Goal: Navigation & Orientation: Find specific page/section

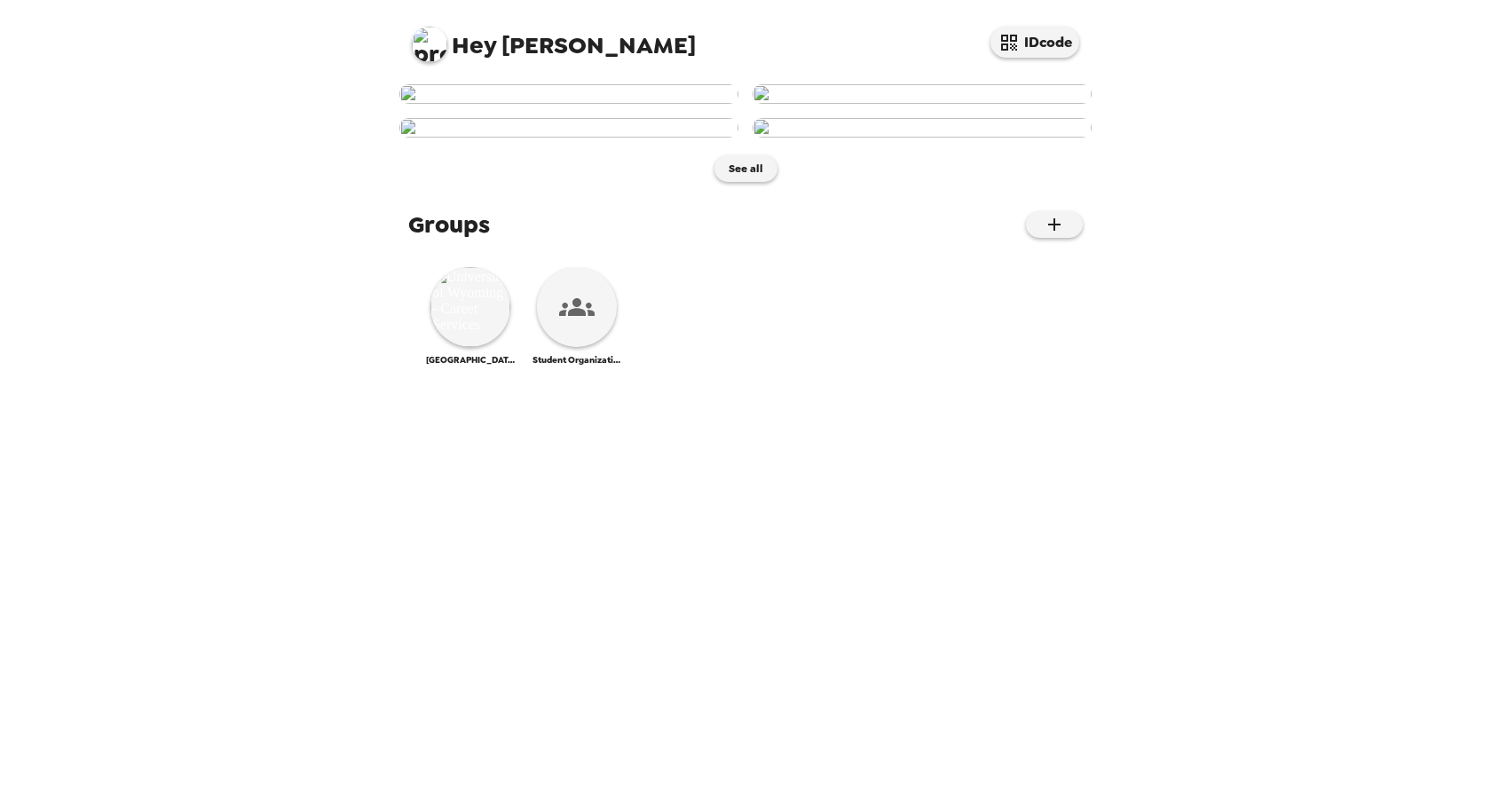
scroll to position [380, 0]
click at [482, 347] on img at bounding box center [470, 307] width 80 height 80
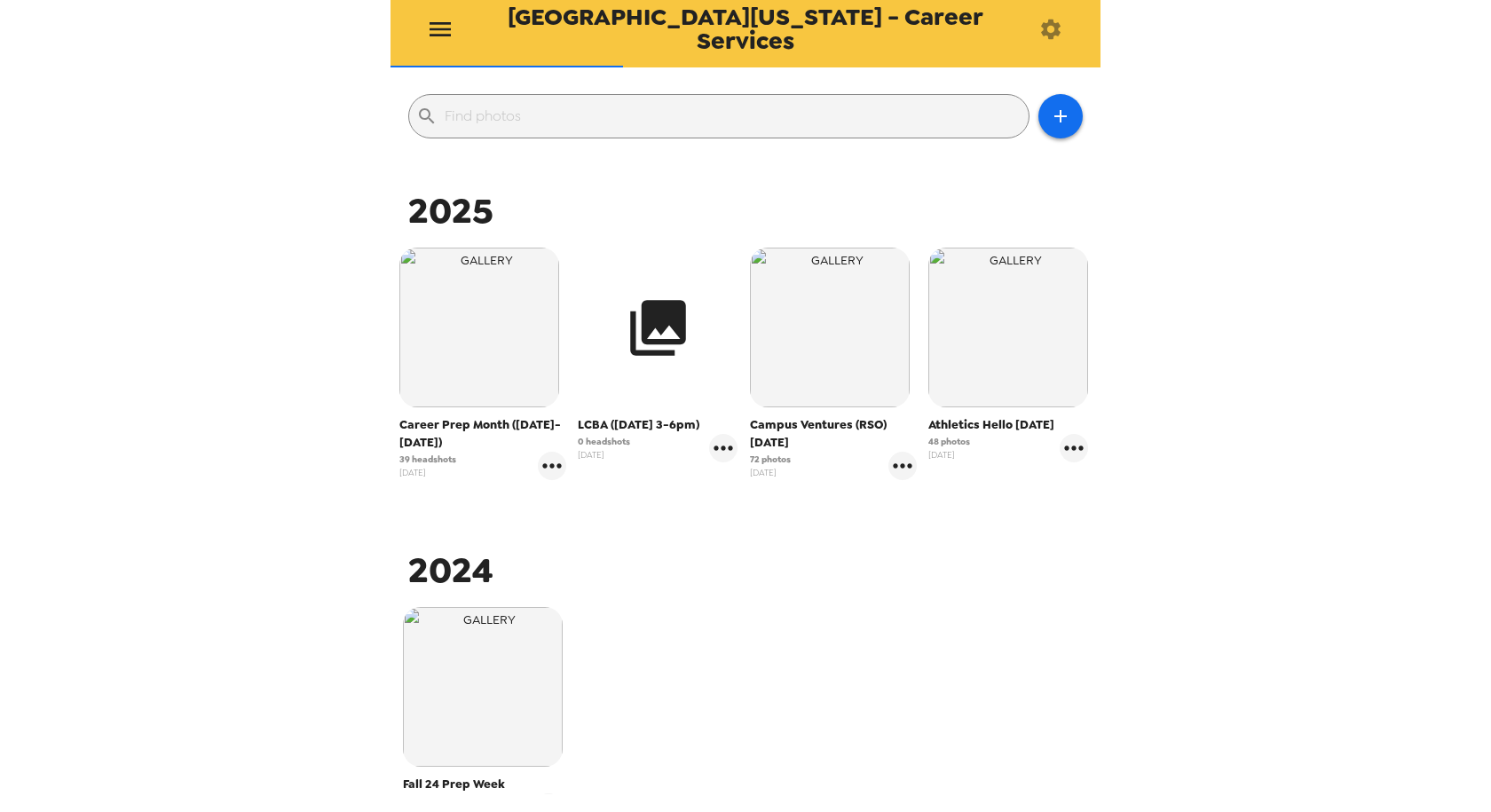
scroll to position [178, 0]
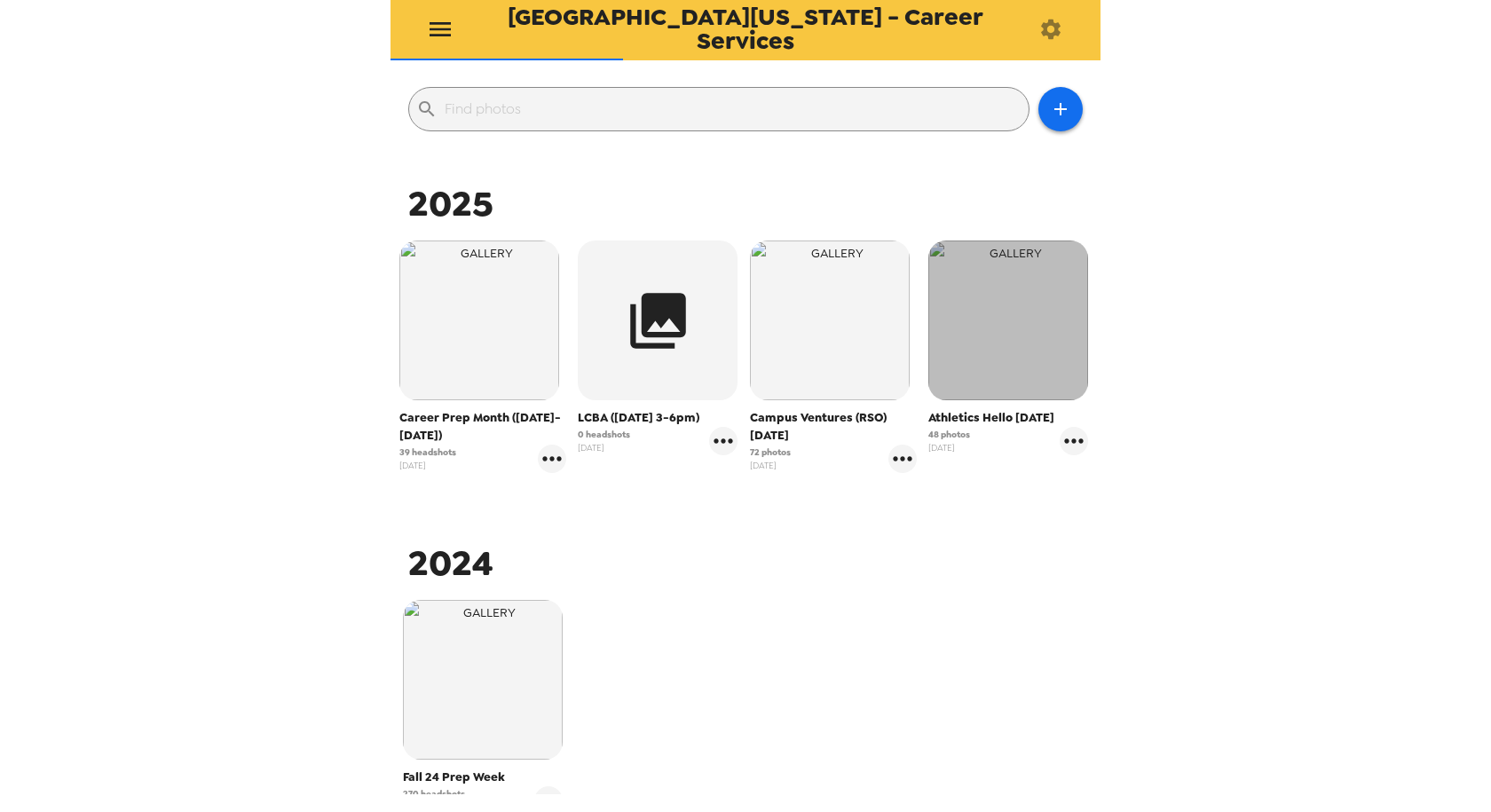
click at [971, 359] on img "button" at bounding box center [1008, 320] width 159 height 159
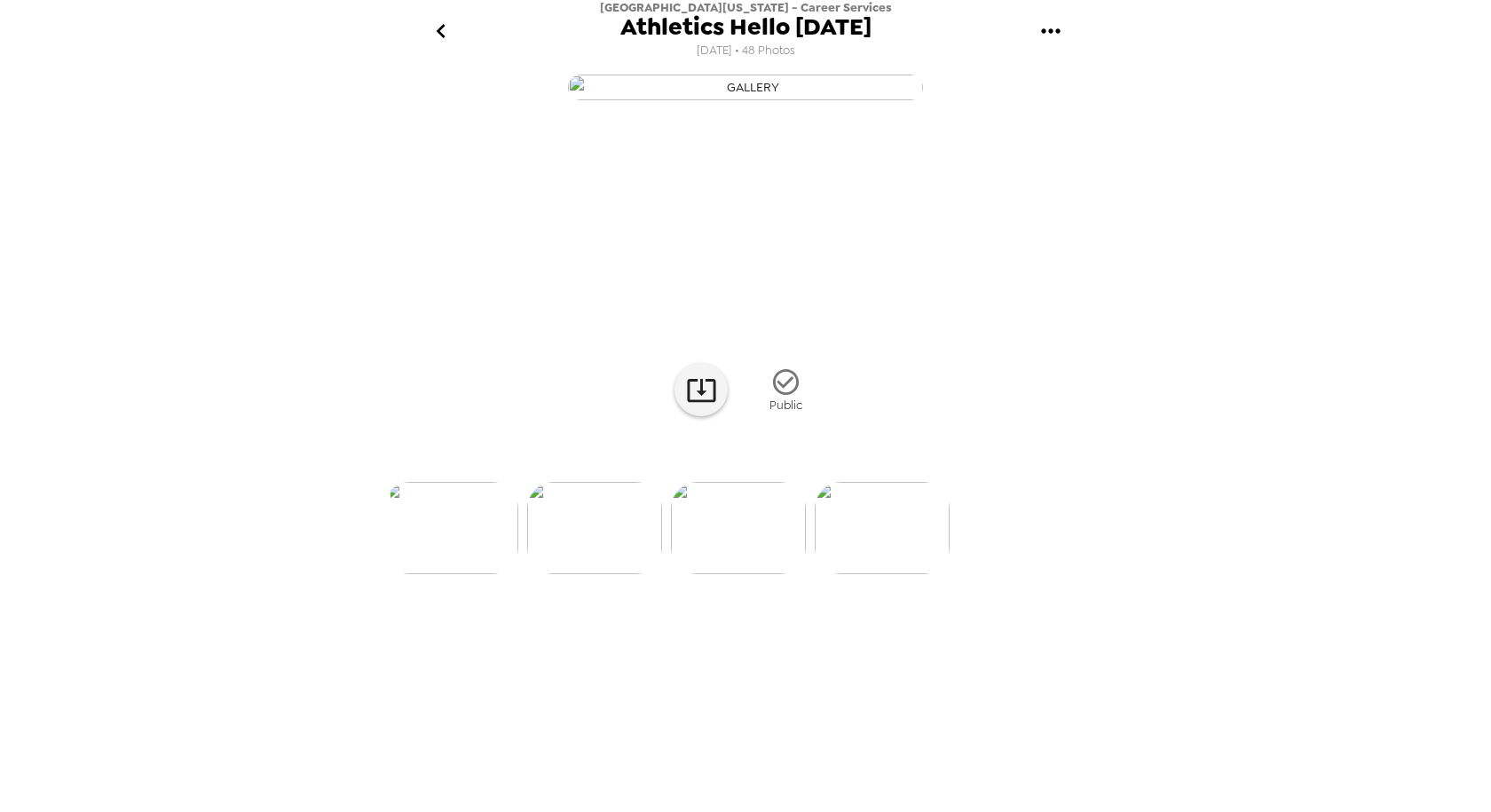
scroll to position [0, 6759]
click at [447, 31] on icon "go back" at bounding box center [440, 30] width 28 height 28
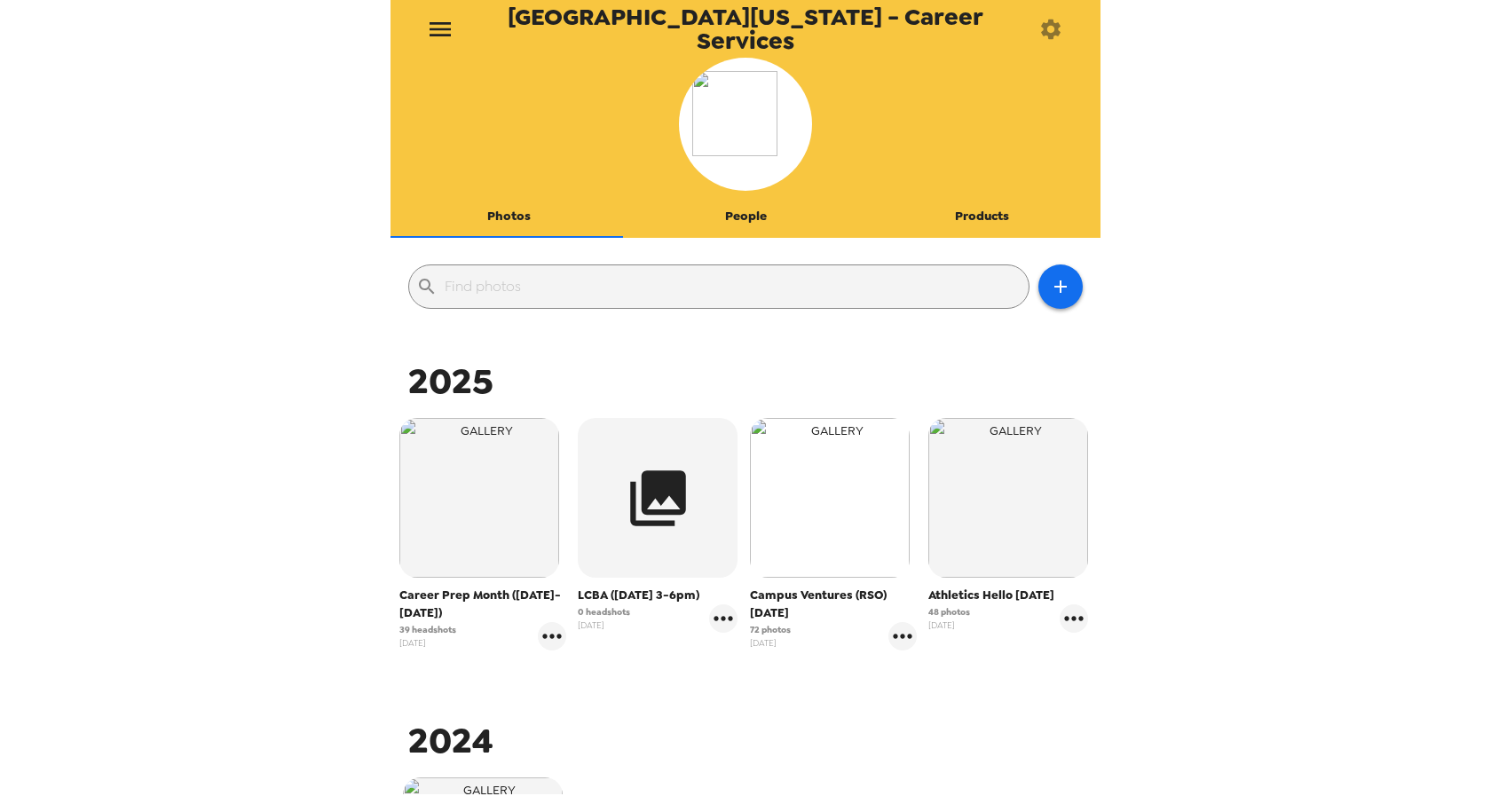
click at [805, 557] on img "button" at bounding box center [830, 497] width 159 height 159
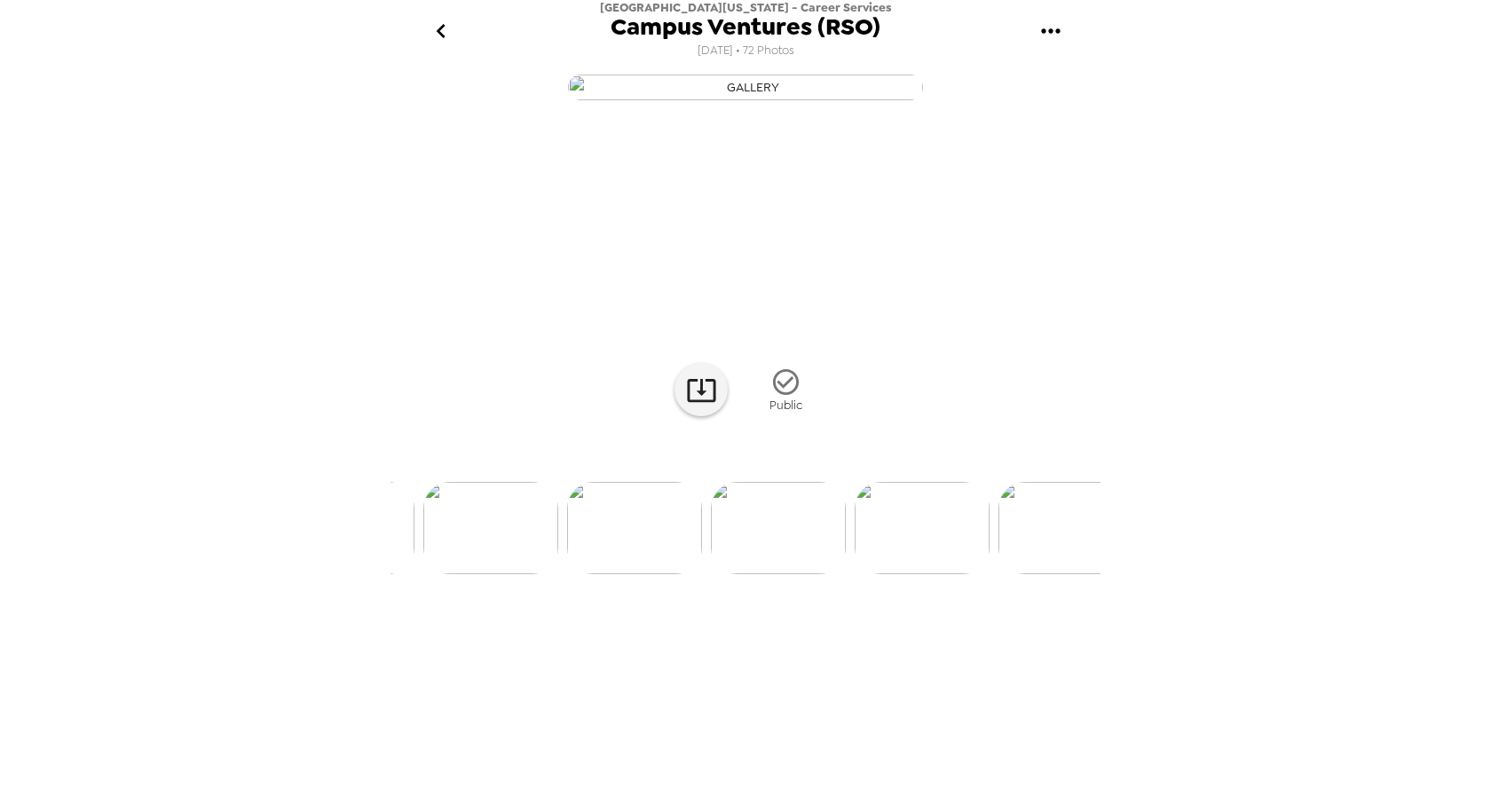
scroll to position [0, 401]
click at [623, 574] on img at bounding box center [633, 528] width 135 height 93
click at [446, 32] on icon "go back" at bounding box center [440, 30] width 28 height 28
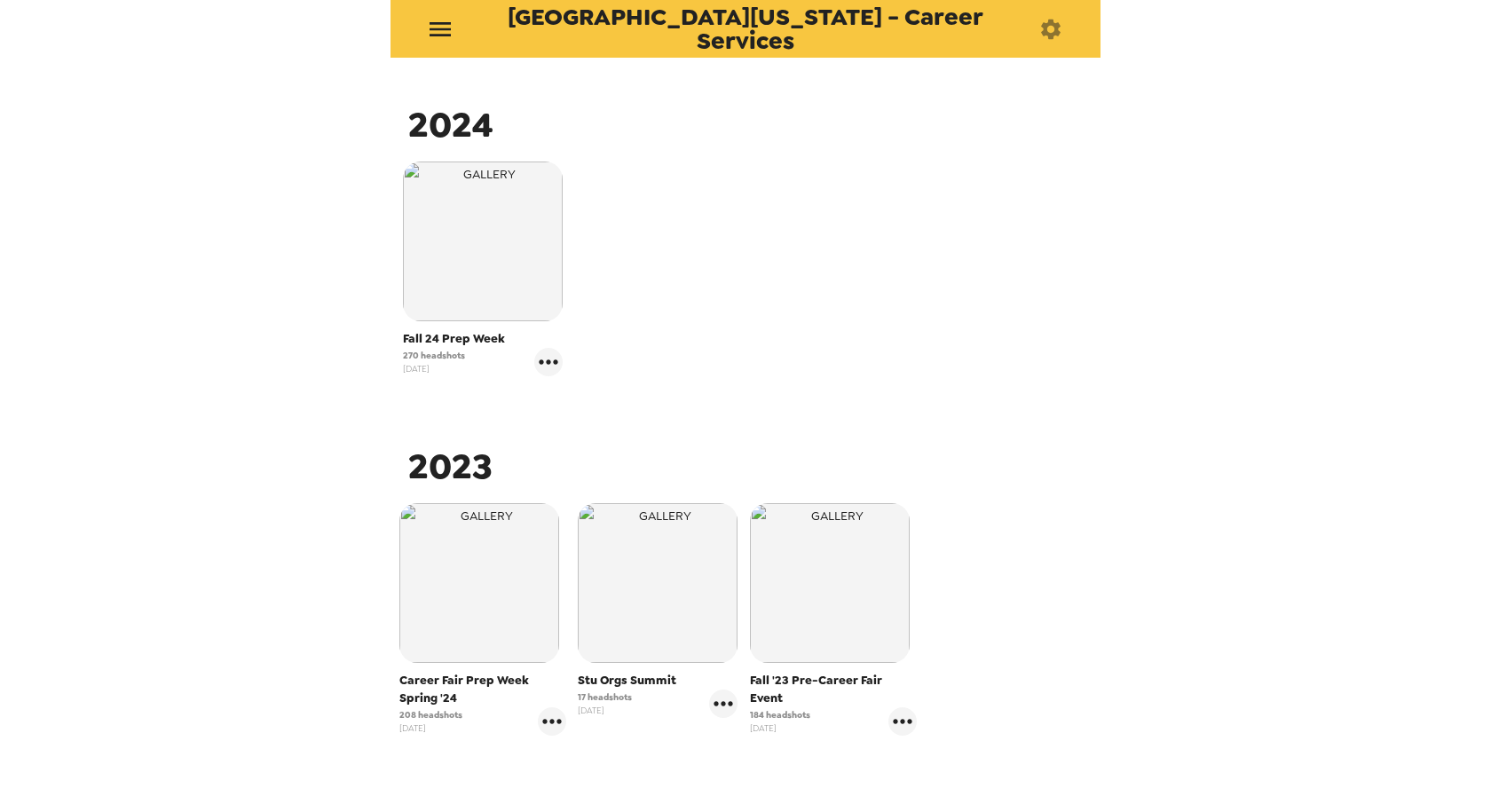
scroll to position [664, 0]
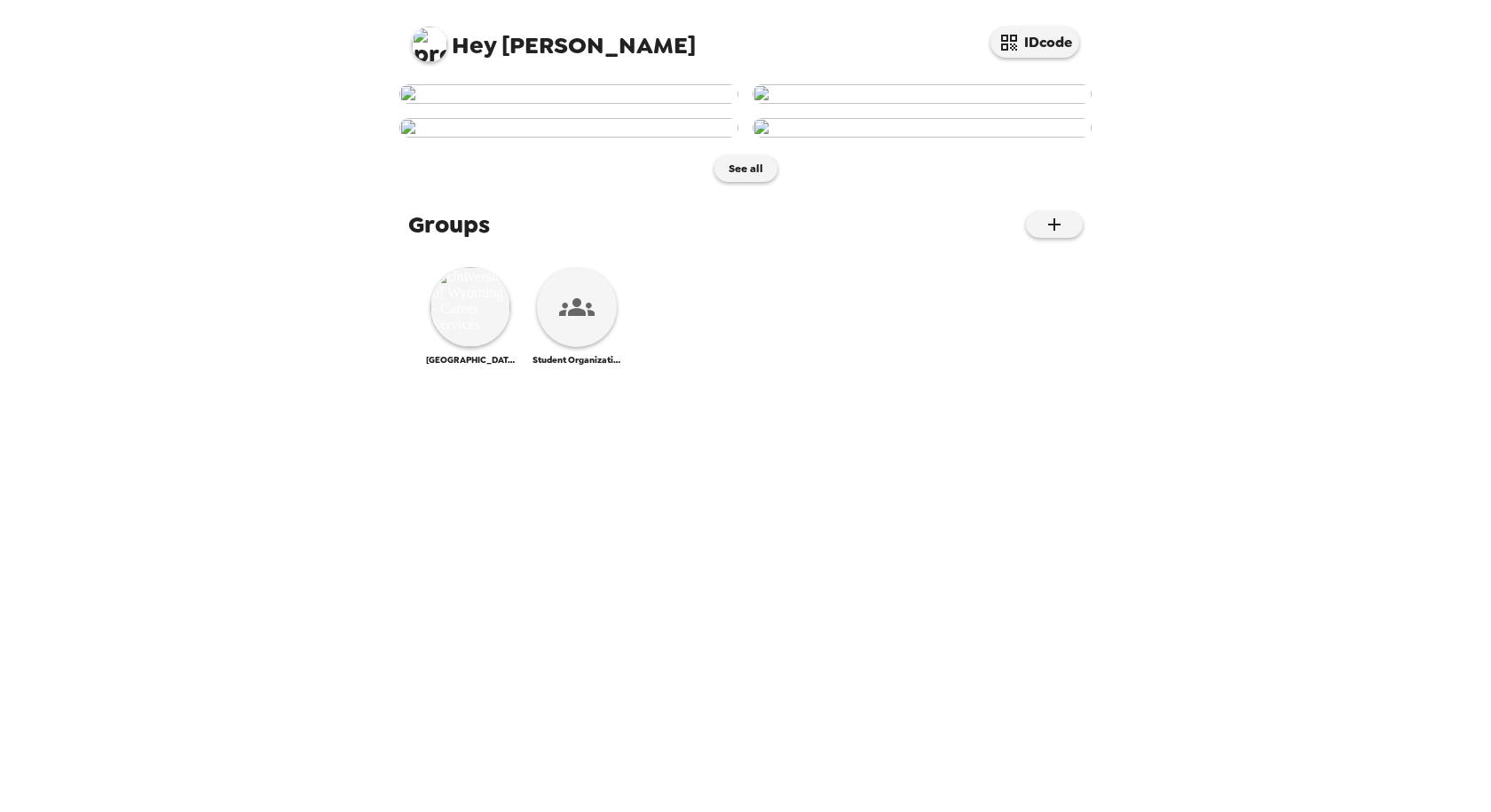
scroll to position [380, 0]
click at [464, 347] on img at bounding box center [470, 307] width 80 height 80
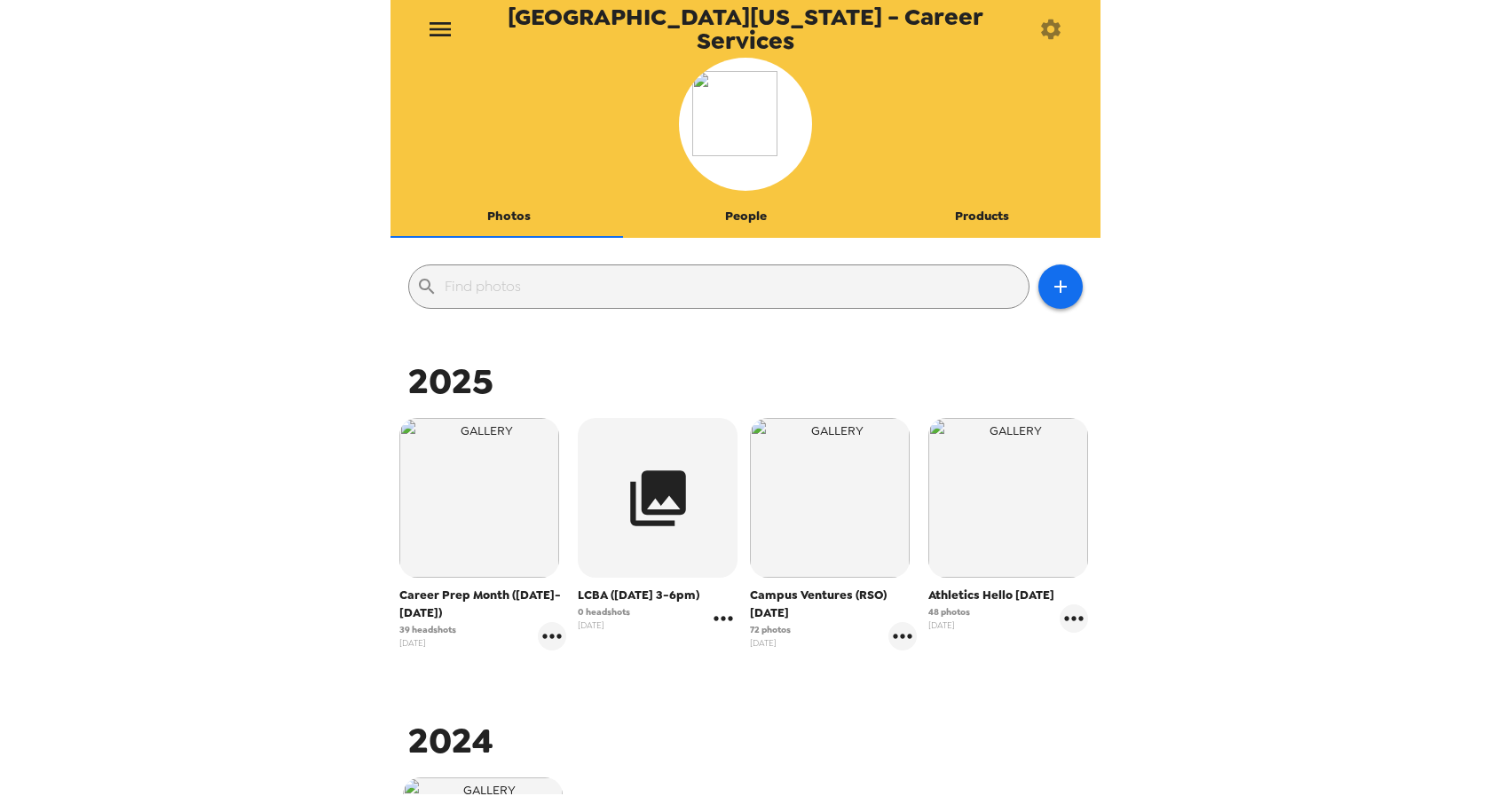
click at [718, 619] on icon "gallery menu" at bounding box center [723, 618] width 18 height 5
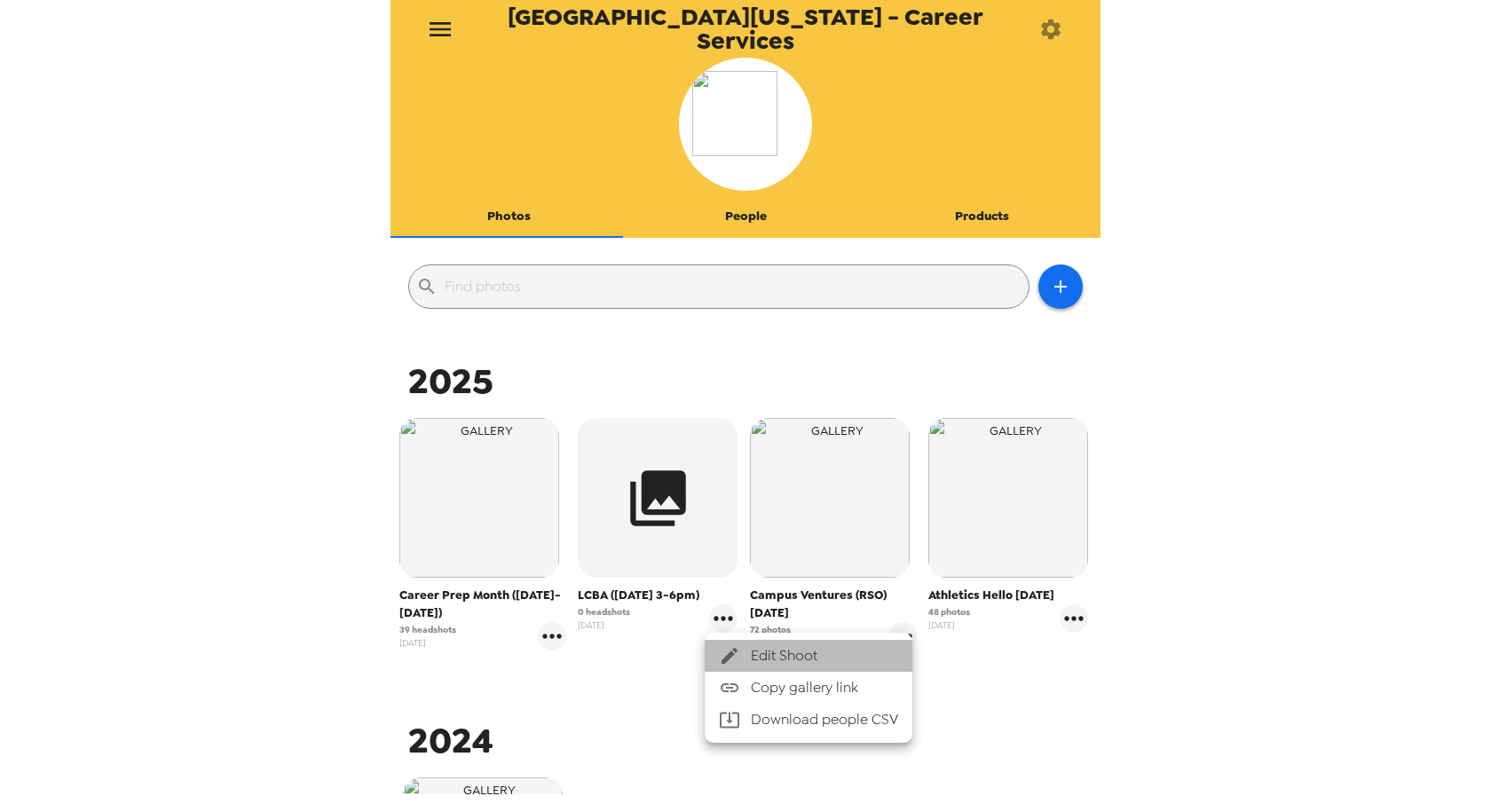
click at [741, 655] on div at bounding box center [735, 656] width 32 height 21
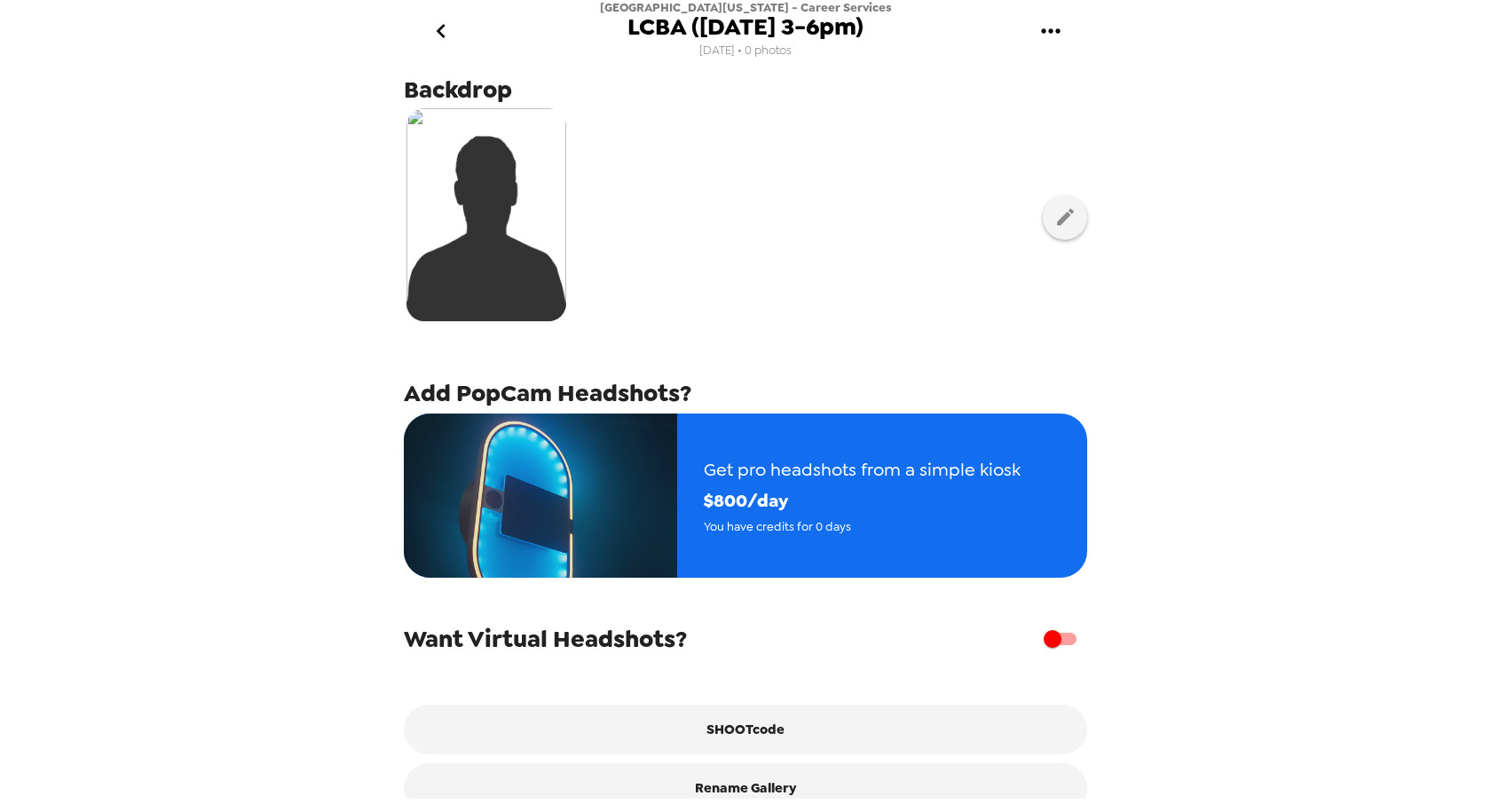
scroll to position [84, 0]
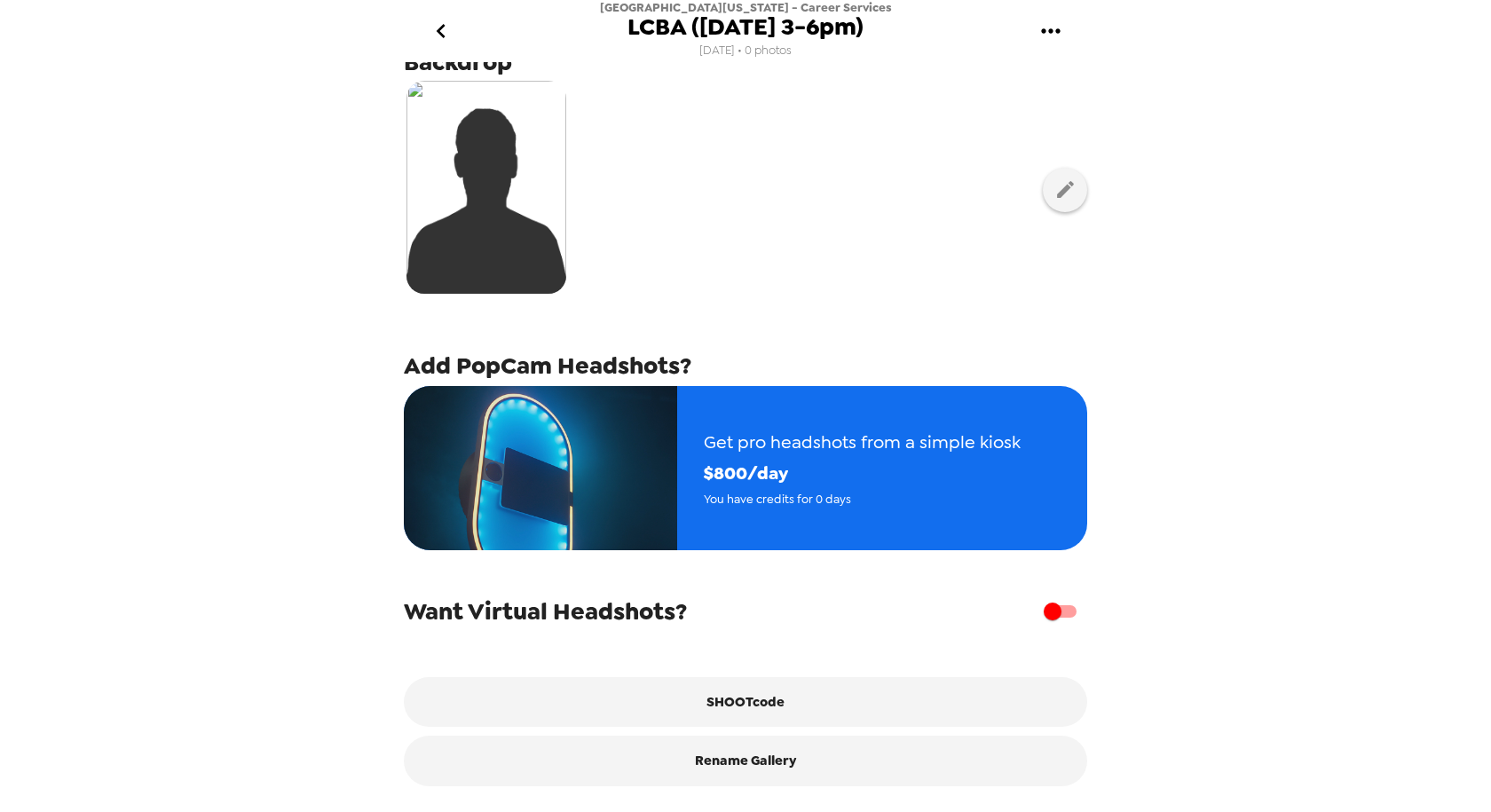
click at [443, 24] on icon "go back" at bounding box center [440, 30] width 28 height 28
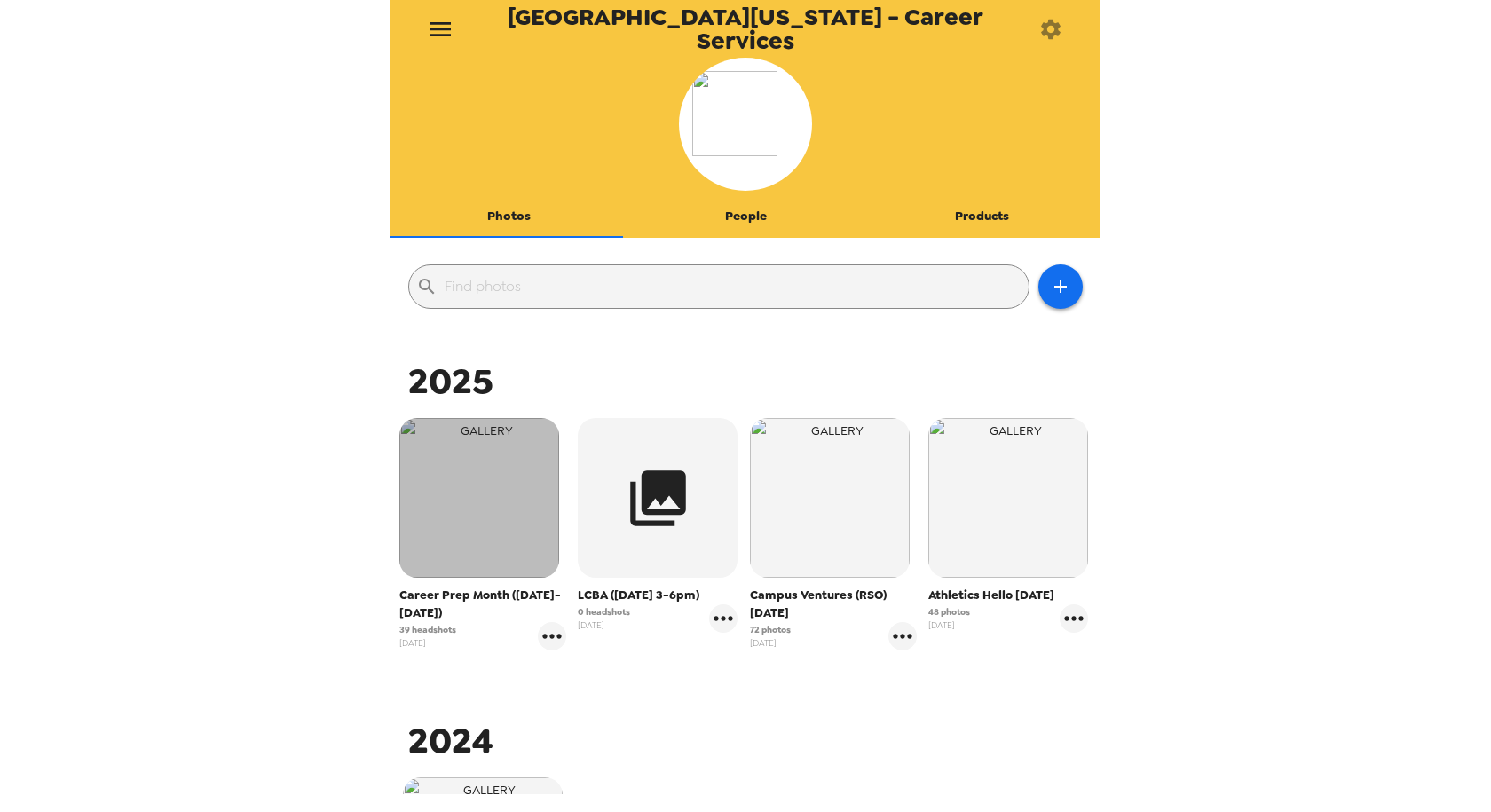
click at [466, 563] on img "button" at bounding box center [479, 497] width 159 height 159
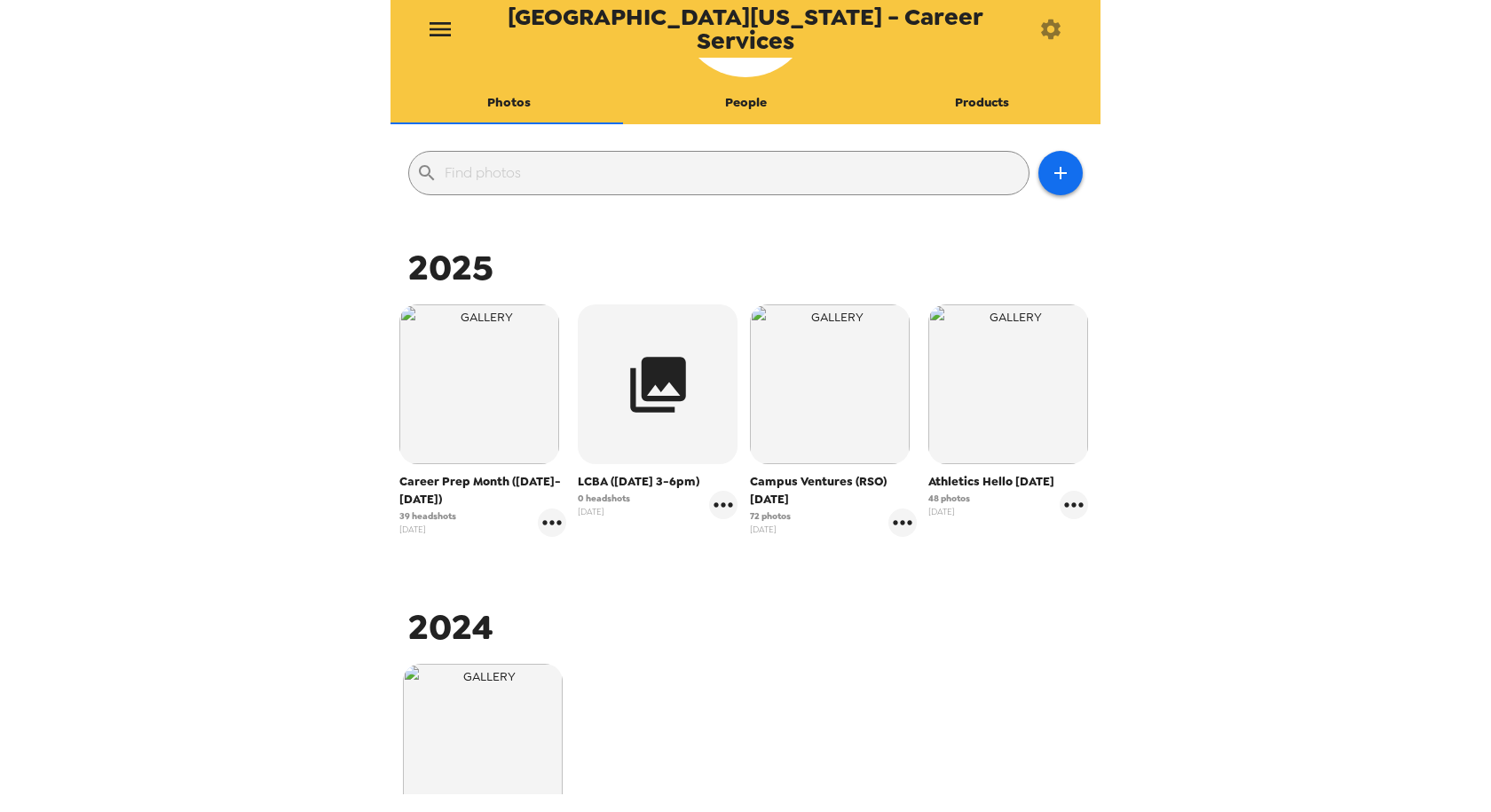
scroll to position [355, 0]
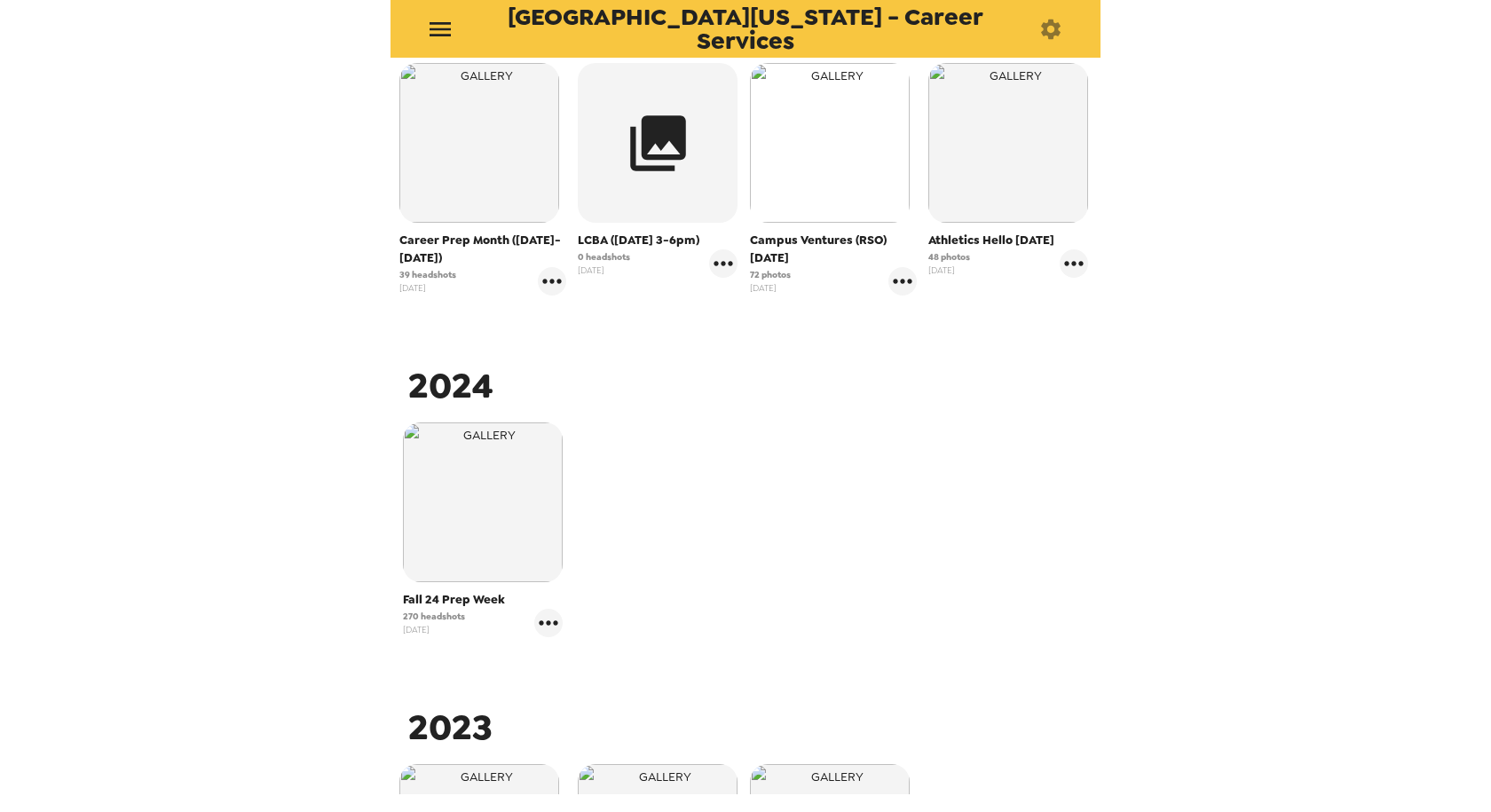
click at [859, 149] on img "button" at bounding box center [830, 142] width 159 height 159
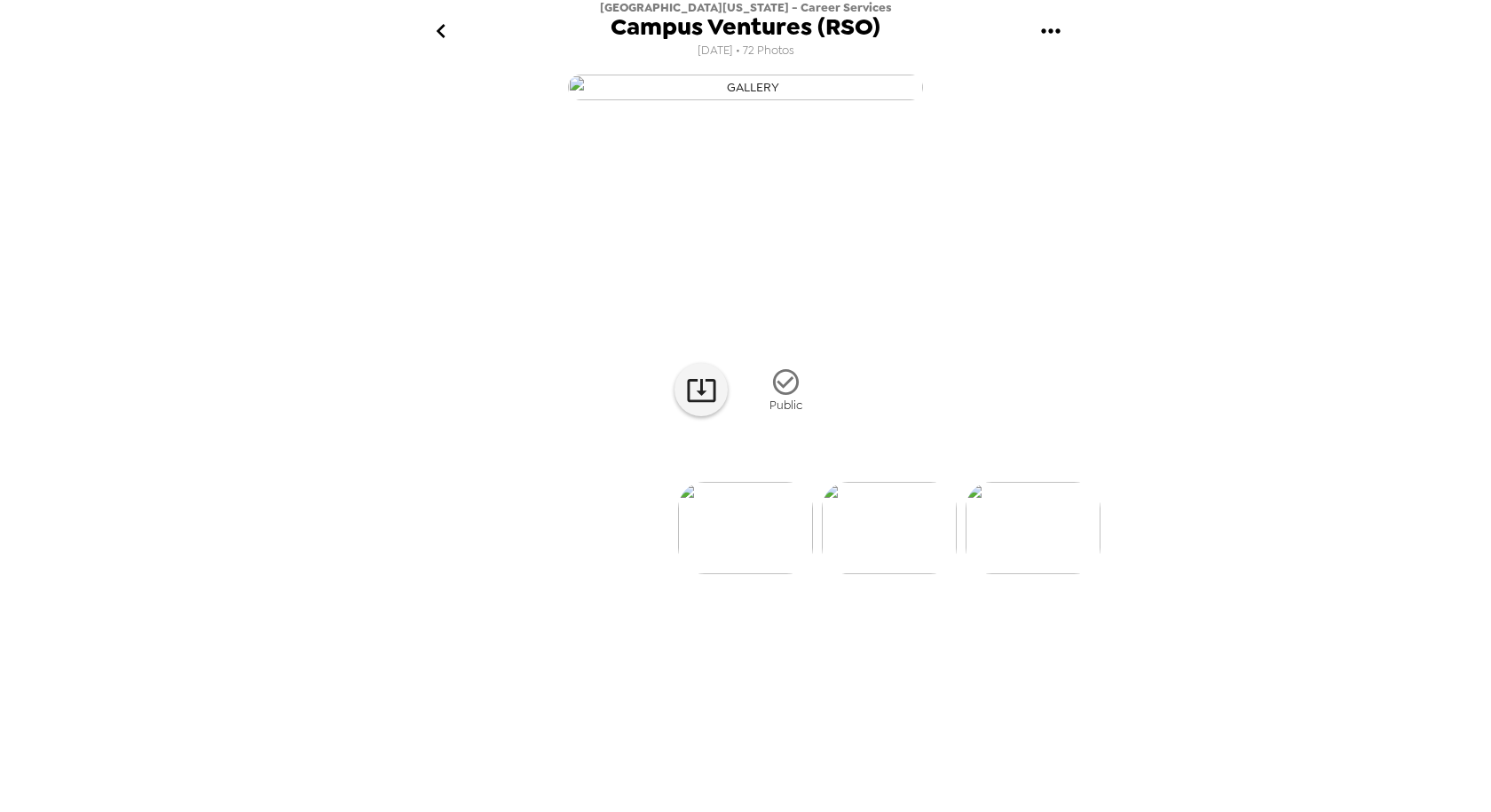
click at [1084, 574] on img at bounding box center [1033, 528] width 135 height 93
click at [1017, 574] on img at bounding box center [1001, 528] width 135 height 93
click at [1050, 574] on img at bounding box center [1026, 528] width 135 height 93
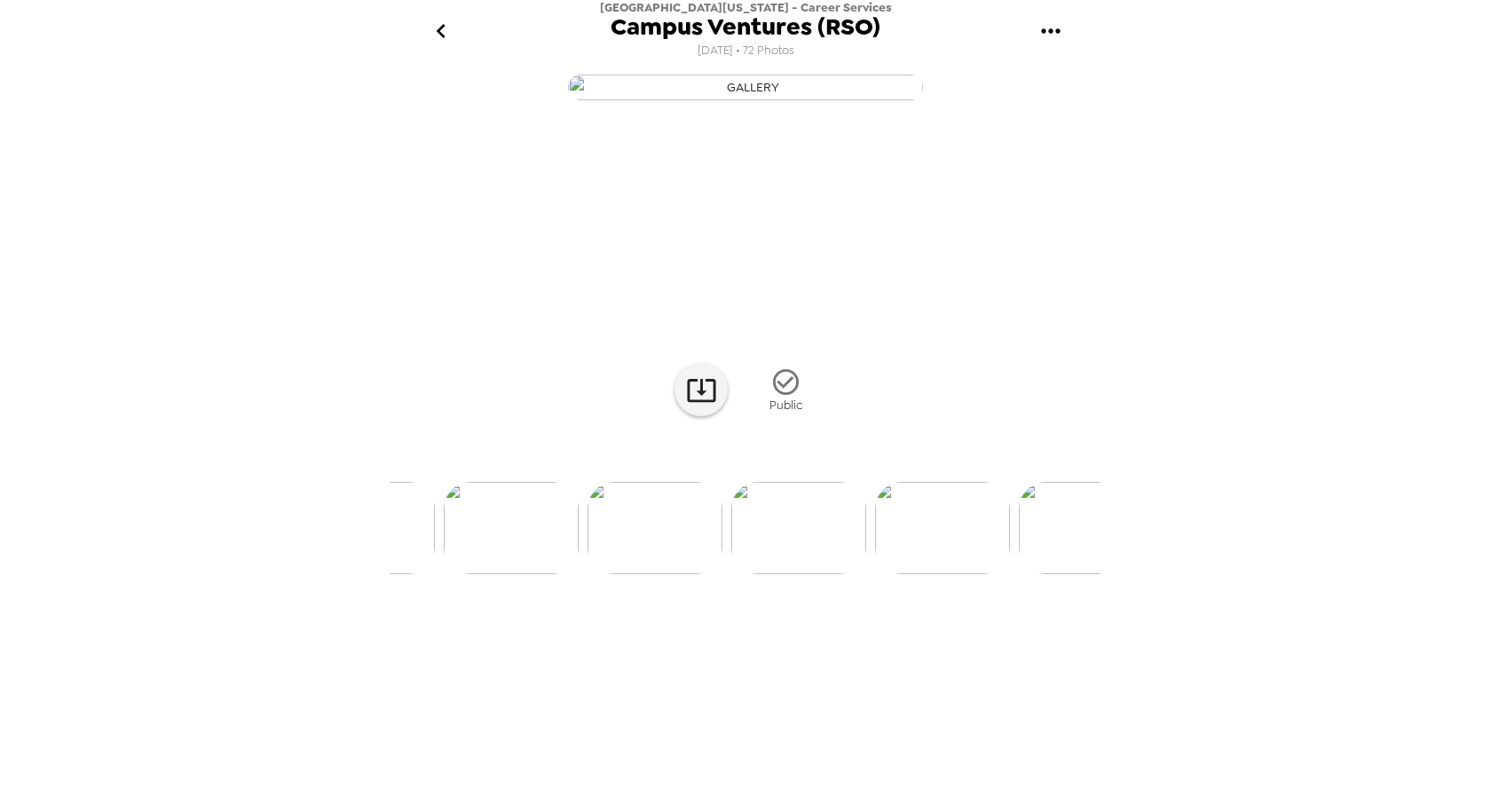
scroll to position [0, 1887]
click at [873, 574] on img at bounding box center [872, 528] width 135 height 93
click at [622, 574] on img at bounding box center [601, 528] width 135 height 93
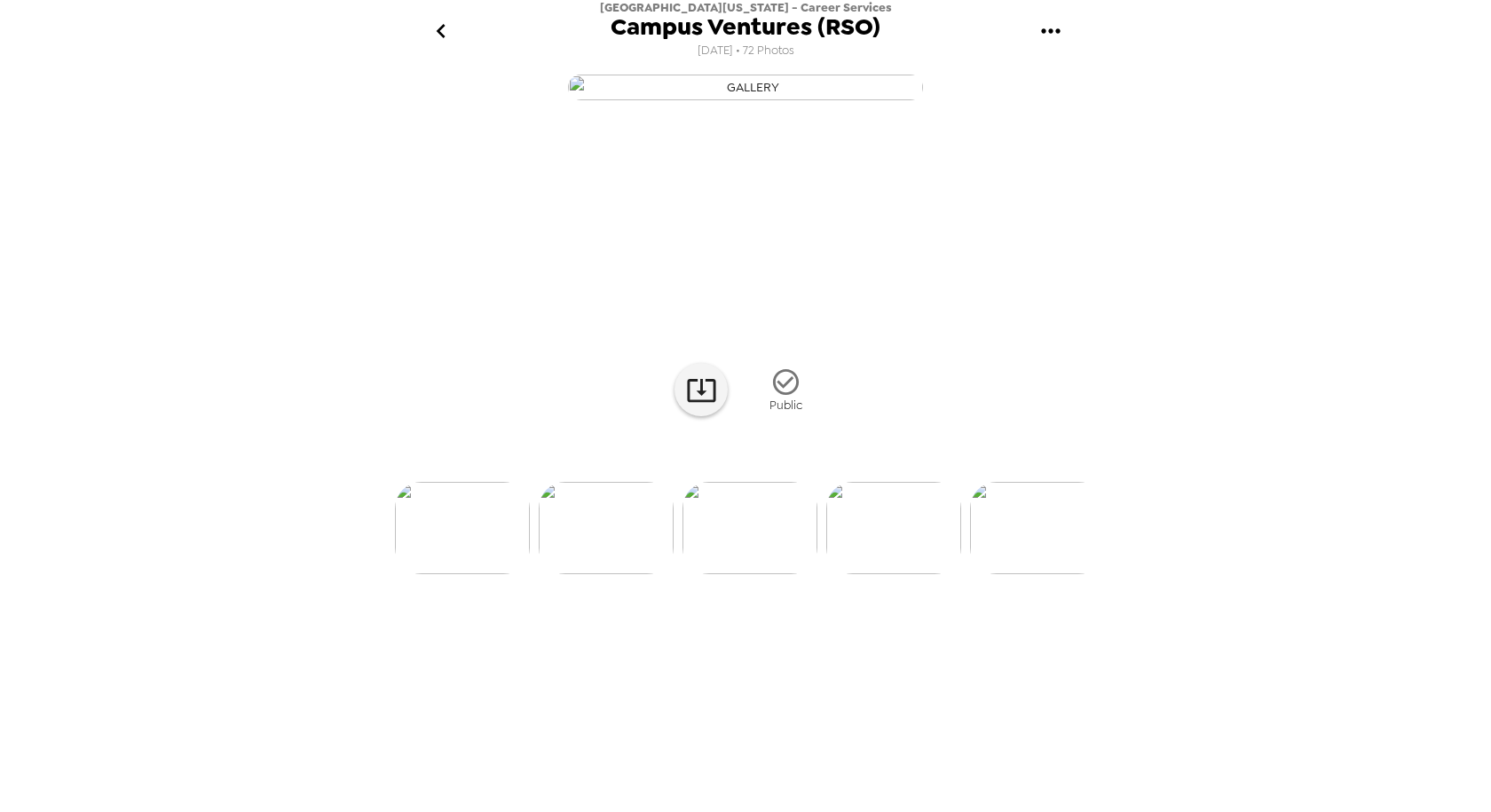
click at [1021, 574] on img at bounding box center [1038, 528] width 135 height 93
click at [882, 574] on img at bounding box center [894, 528] width 135 height 93
click at [724, 574] on img at bounding box center [713, 528] width 135 height 93
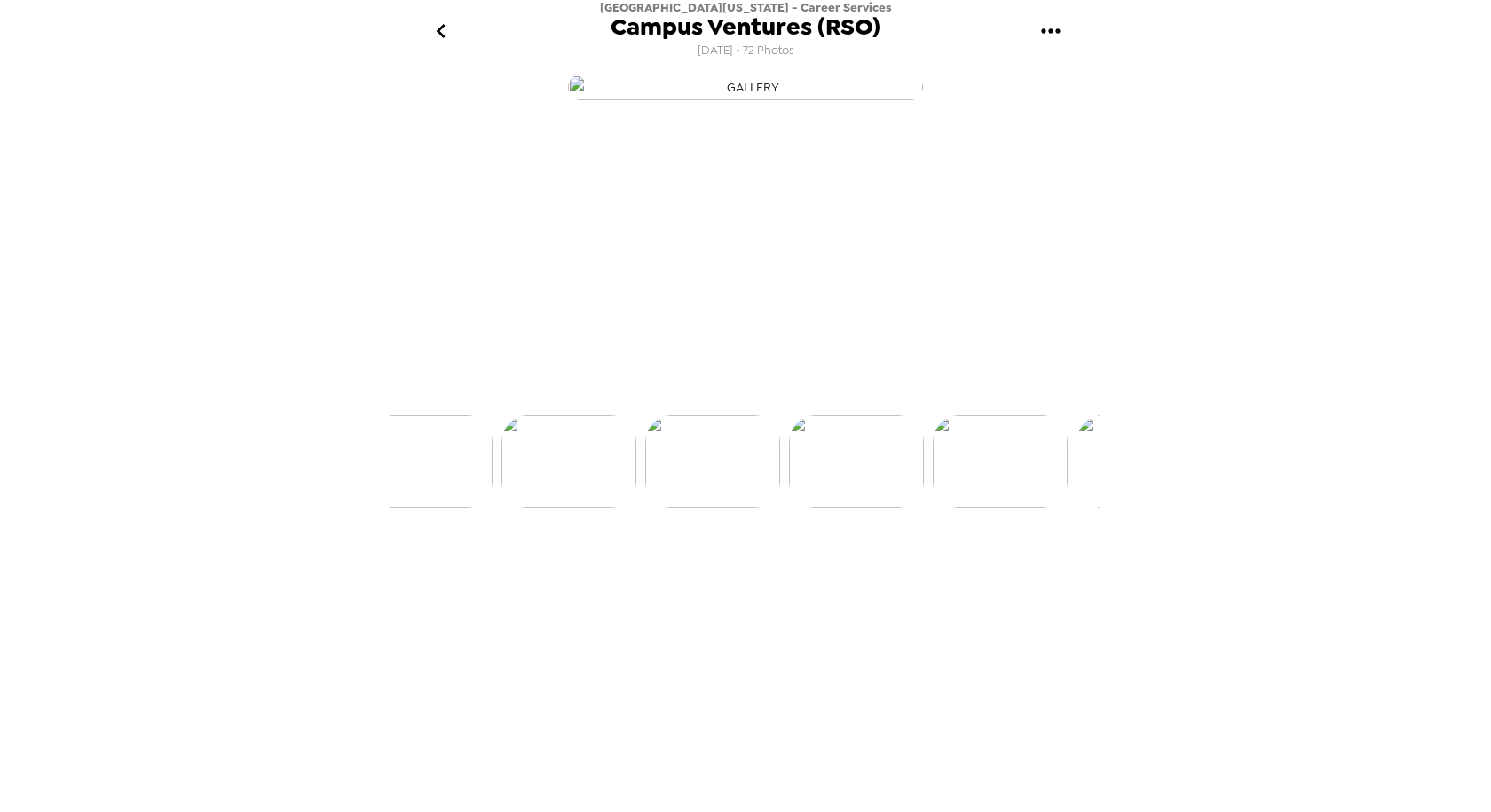
scroll to position [0, 8909]
click at [873, 574] on img at bounding box center [897, 528] width 135 height 93
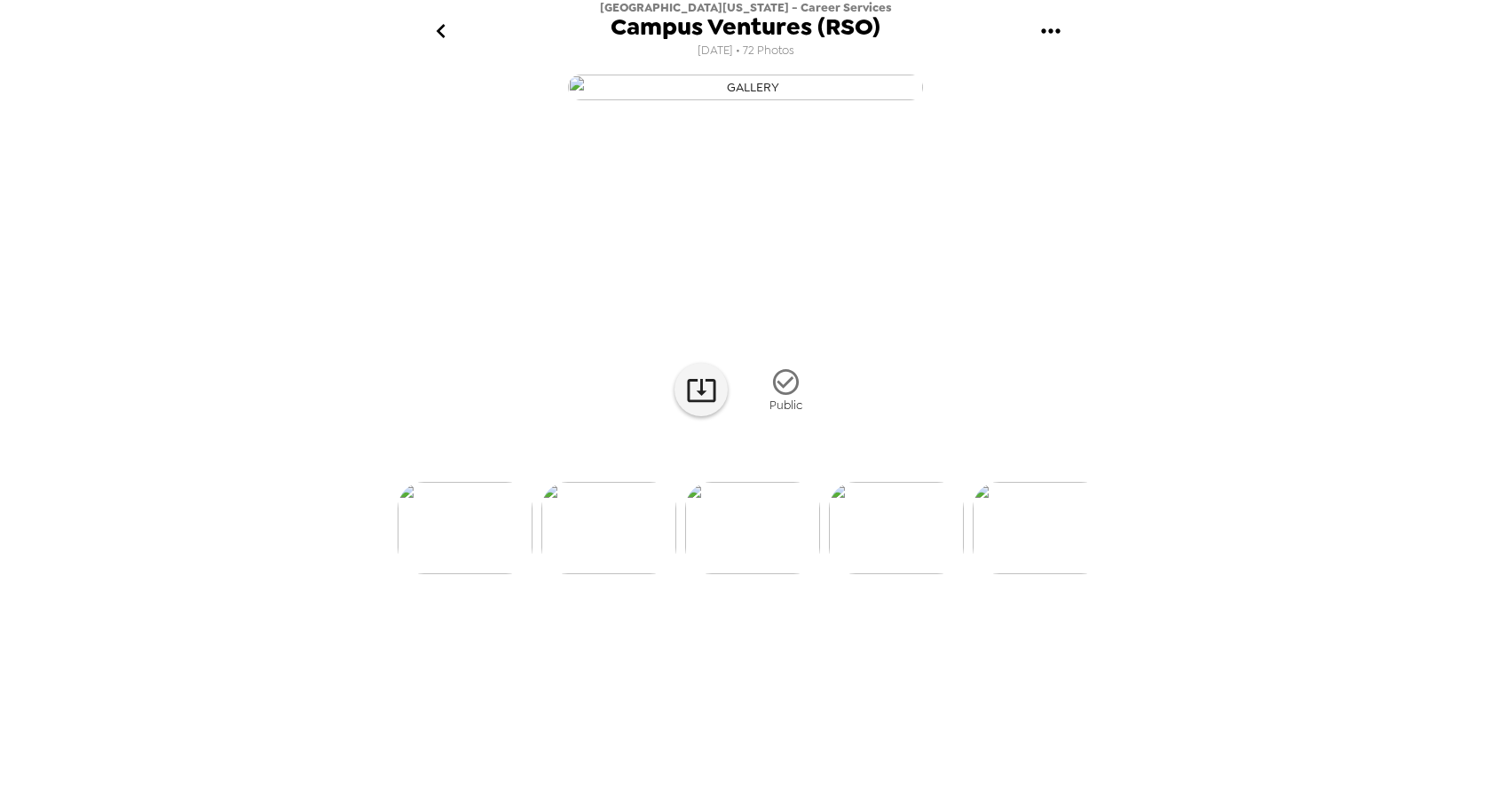
click at [907, 574] on img at bounding box center [897, 528] width 135 height 93
click at [596, 574] on img at bounding box center [610, 528] width 135 height 93
click at [467, 574] on img at bounding box center [465, 528] width 135 height 93
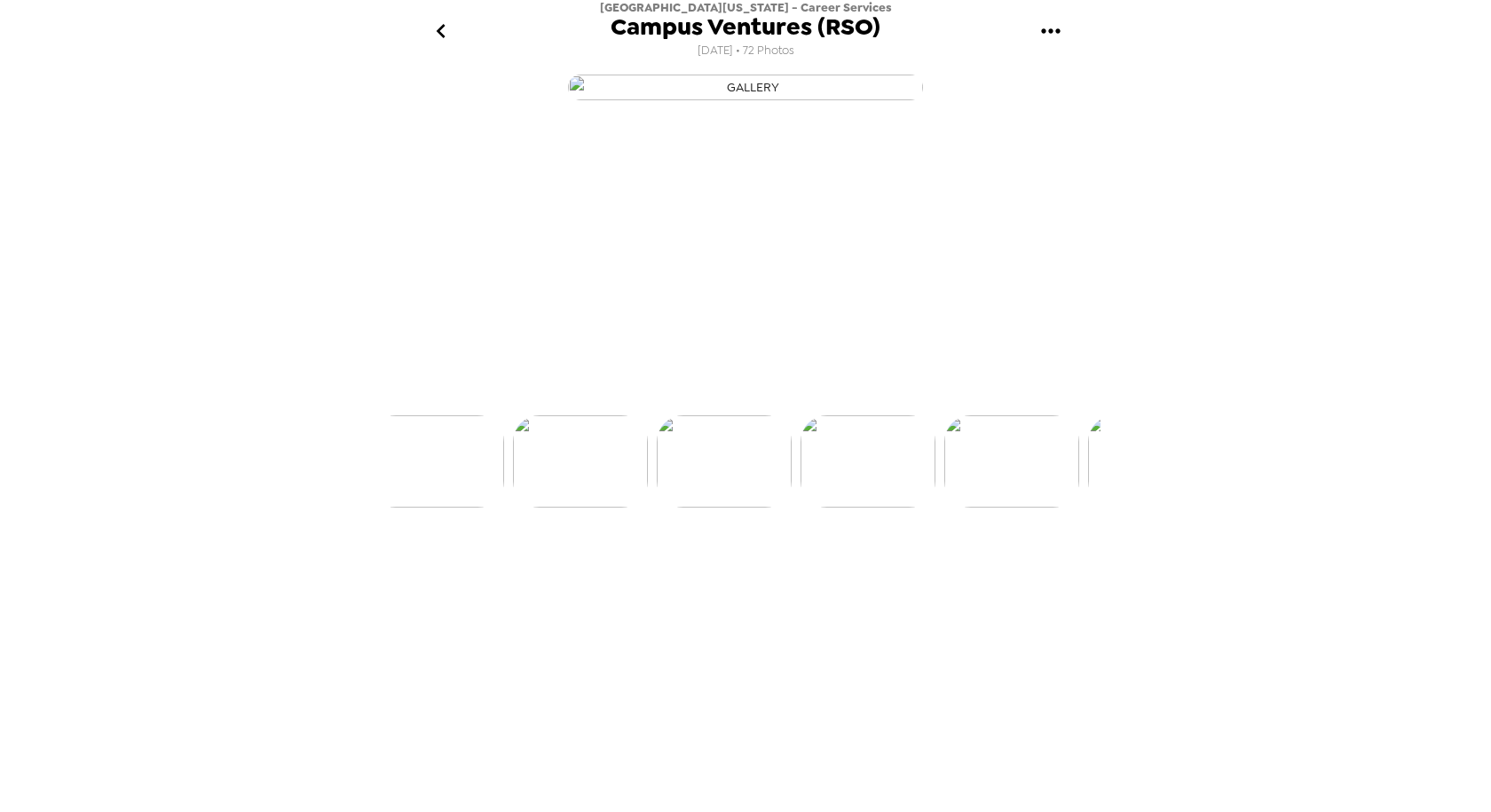
scroll to position [0, 8909]
click at [706, 406] on icon at bounding box center [702, 390] width 31 height 31
